Goal: Task Accomplishment & Management: Manage account settings

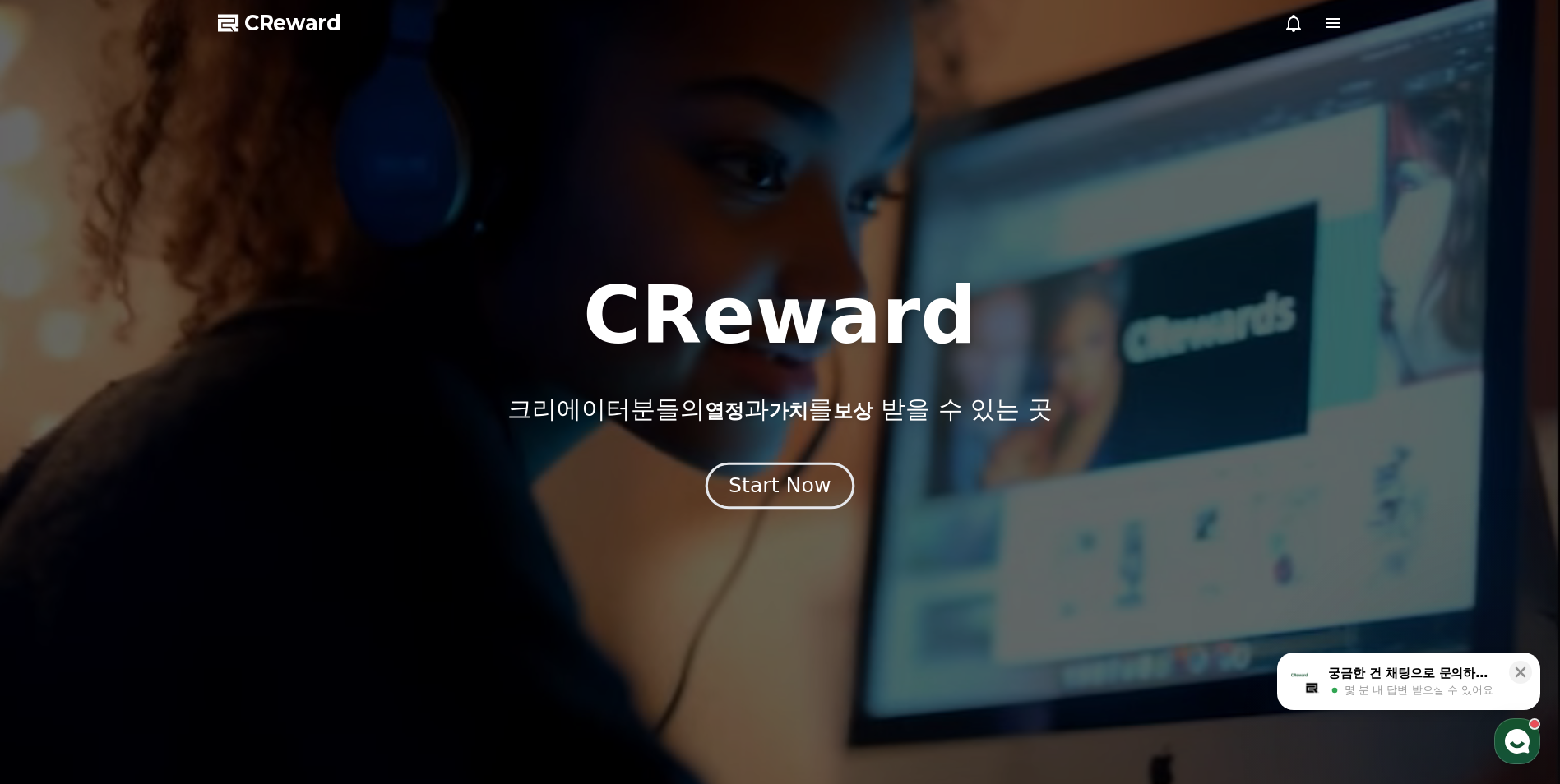
click at [776, 491] on div "Start Now" at bounding box center [780, 485] width 102 height 28
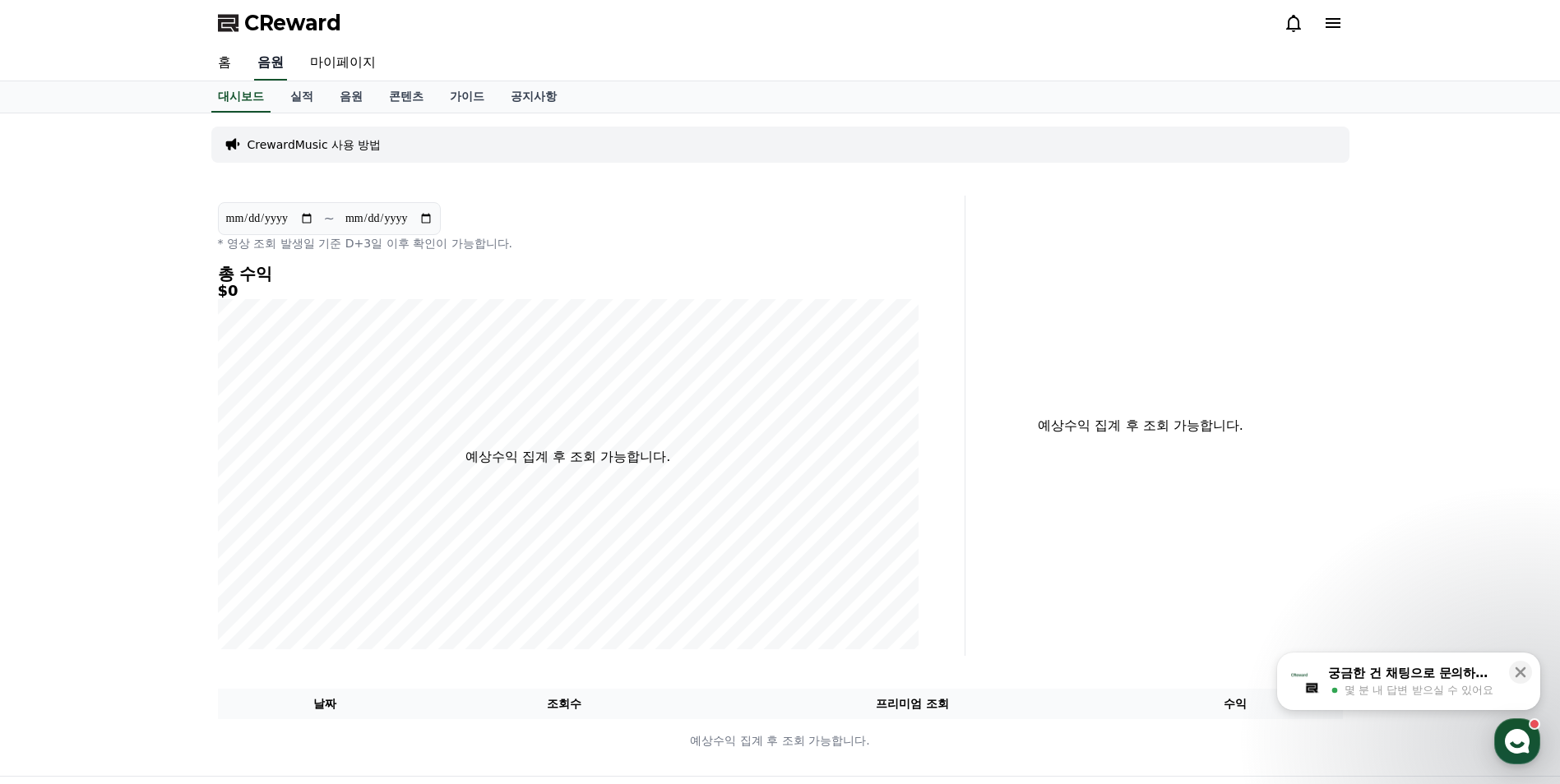
click at [280, 69] on link "음원" at bounding box center [270, 64] width 33 height 34
click at [352, 71] on link "마이페이지" at bounding box center [342, 64] width 92 height 34
select select "**********"
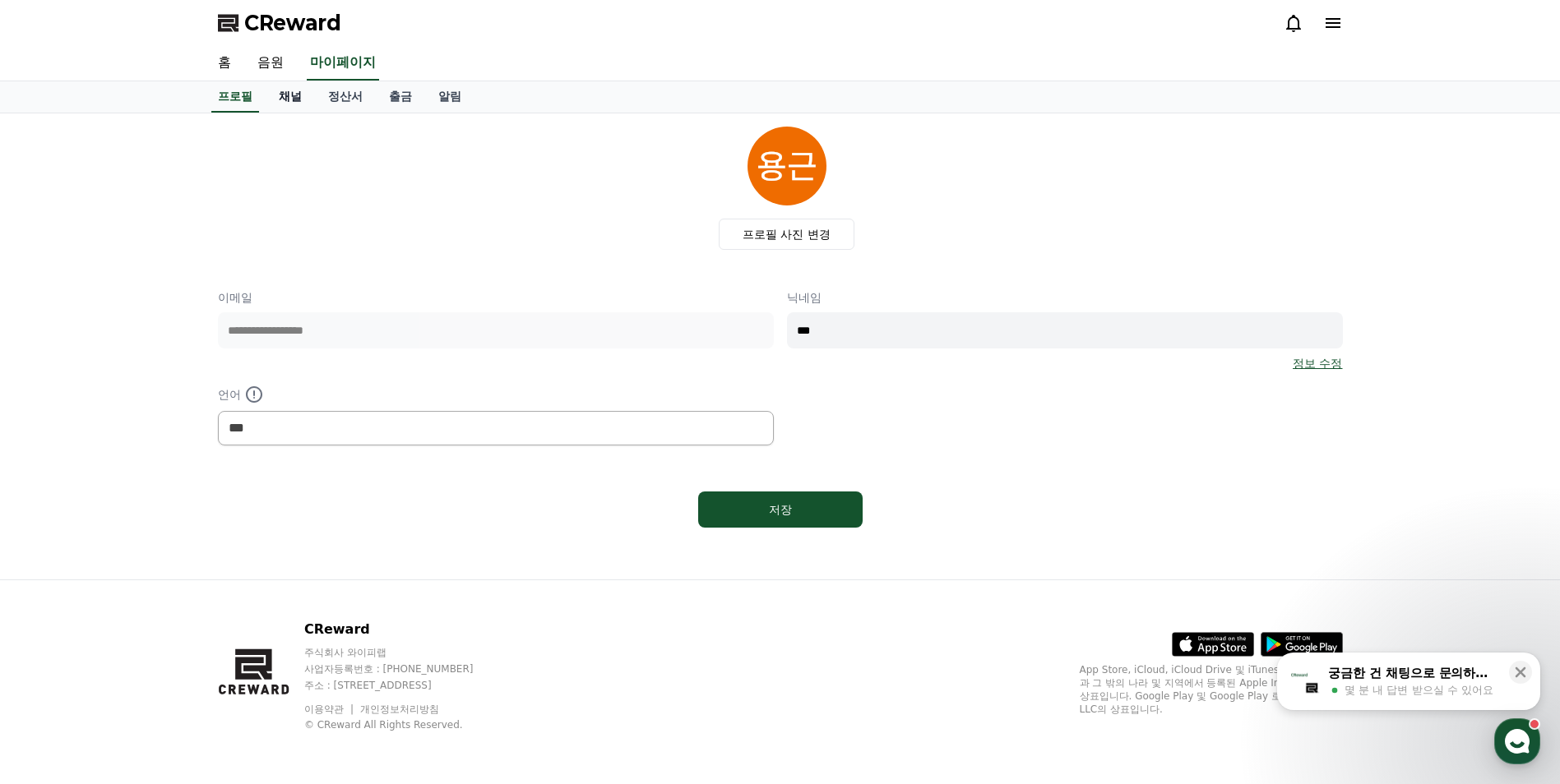
click at [299, 101] on link "채널" at bounding box center [290, 97] width 49 height 31
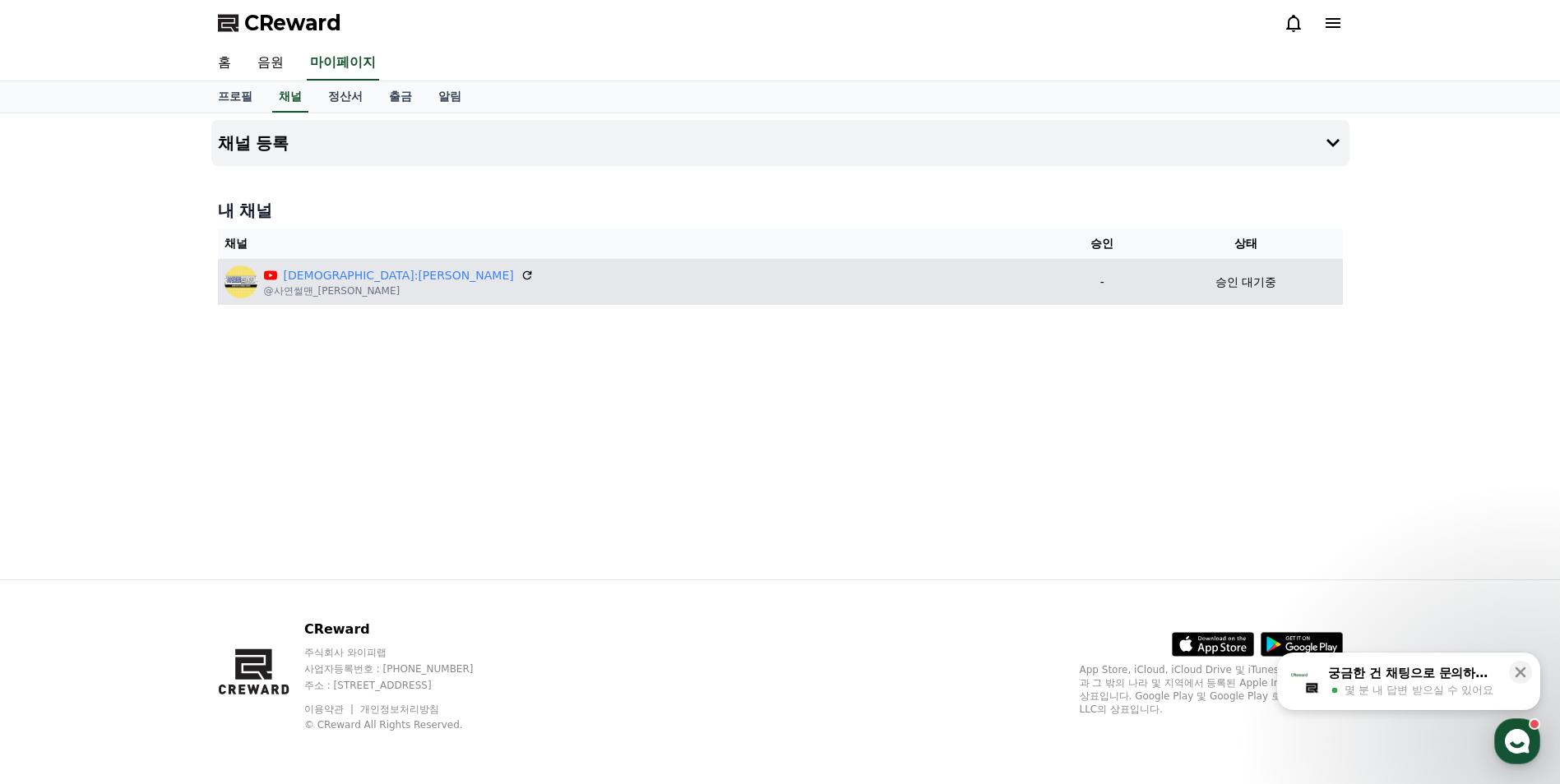
click at [1215, 288] on p "승인 대기중" at bounding box center [1245, 282] width 61 height 17
click at [1215, 287] on p "승인 대기중" at bounding box center [1245, 282] width 61 height 17
click at [520, 276] on icon at bounding box center [527, 275] width 15 height 15
click at [314, 278] on link "[DEMOGRAPHIC_DATA]:[PERSON_NAME]" at bounding box center [399, 276] width 231 height 17
